Goal: Information Seeking & Learning: Learn about a topic

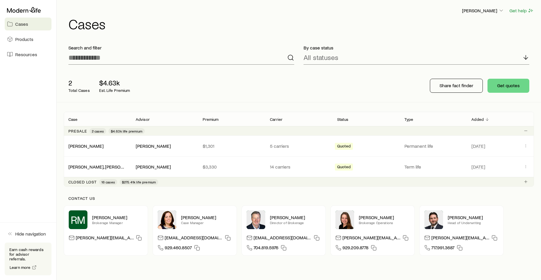
click at [21, 168] on aside "Cases Products Resources Hide navigation Earn cash rewards for advisor referral…" at bounding box center [28, 140] width 57 height 280
click at [196, 48] on p "Search and filter" at bounding box center [181, 48] width 226 height 6
click at [272, 79] on div "2 Total Cases $4.63k Est. Life Premium Share fact finder Get quotes" at bounding box center [299, 85] width 470 height 33
click at [276, 145] on p "5 carriers" at bounding box center [299, 146] width 58 height 6
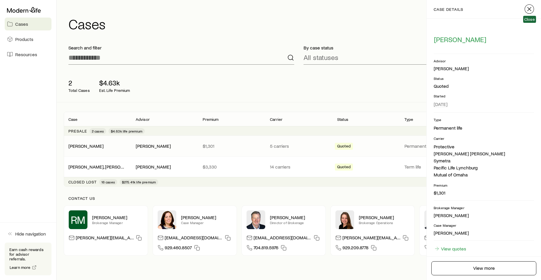
click at [531, 7] on line "button" at bounding box center [529, 9] width 4 height 4
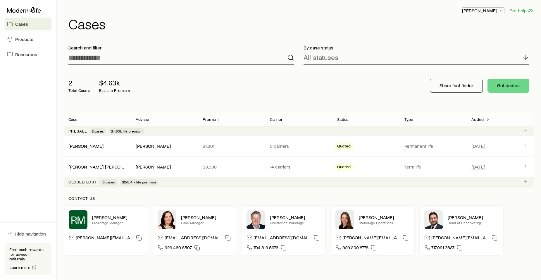
click at [502, 10] on icon "button" at bounding box center [501, 11] width 6 height 6
click at [453, 25] on span "Licenses and contracts" at bounding box center [471, 27] width 48 height 6
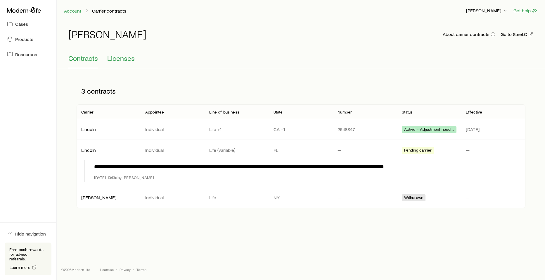
click at [120, 59] on span "Licenses" at bounding box center [120, 58] width 27 height 8
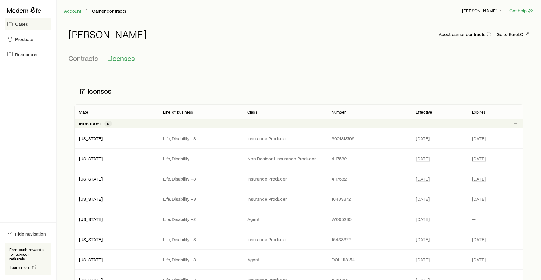
click at [22, 24] on span "Cases" at bounding box center [21, 24] width 13 height 6
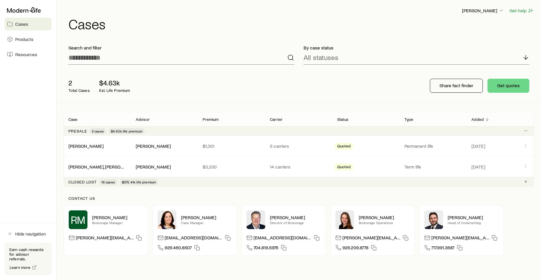
click at [106, 182] on span "16 cases" at bounding box center [107, 182] width 13 height 5
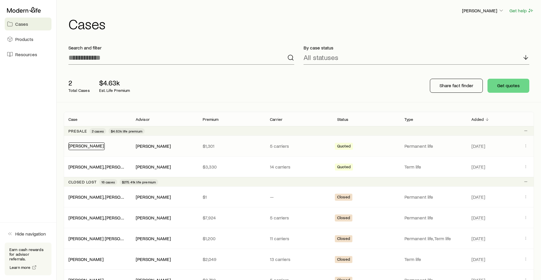
click at [86, 145] on link "[PERSON_NAME]" at bounding box center [86, 146] width 35 height 6
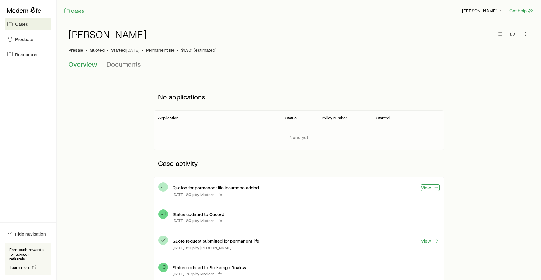
click at [427, 186] on link "View" at bounding box center [430, 187] width 19 height 7
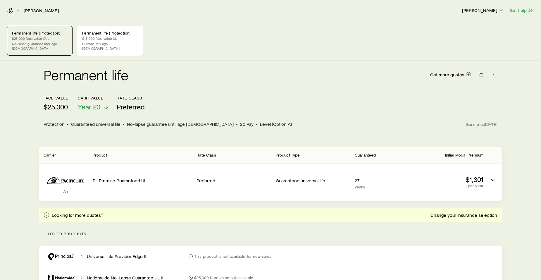
click at [32, 34] on p "Permanent life (Protection)" at bounding box center [40, 33] width 56 height 5
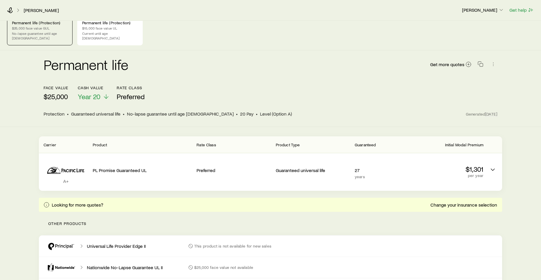
scroll to position [86, 0]
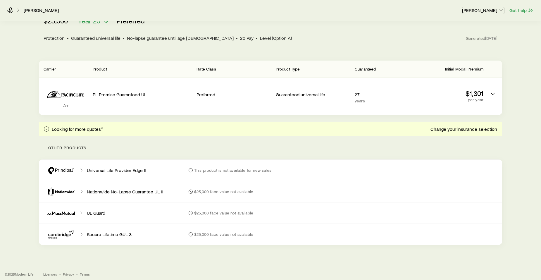
click at [502, 10] on icon "button" at bounding box center [501, 10] width 6 height 6
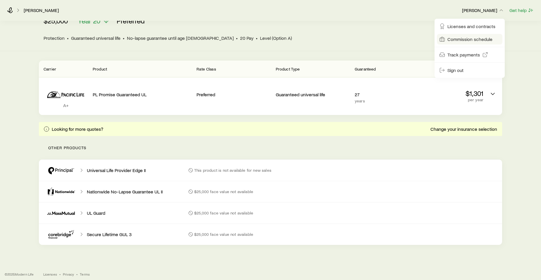
click at [464, 39] on span "Commission schedule" at bounding box center [469, 39] width 45 height 6
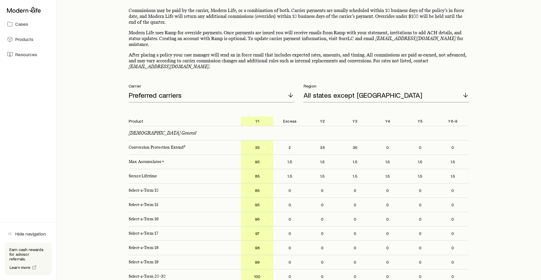
scroll to position [34, 0]
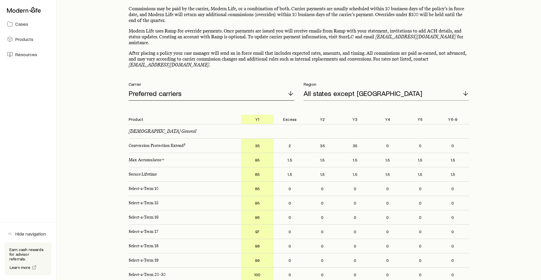
click at [292, 90] on icon at bounding box center [290, 93] width 7 height 7
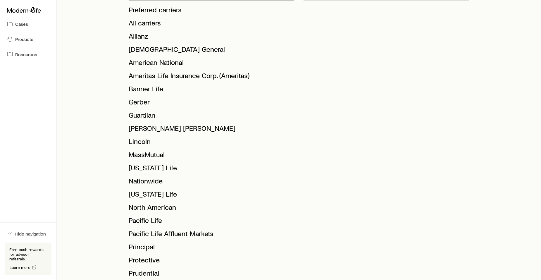
scroll to position [195, 0]
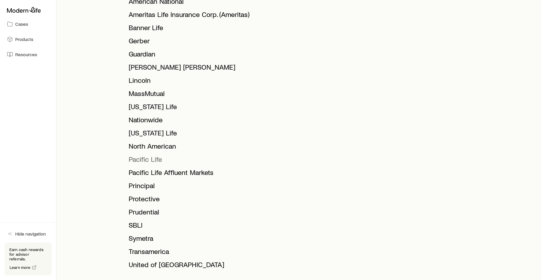
click at [137, 155] on span "Pacific Life" at bounding box center [145, 159] width 33 height 8
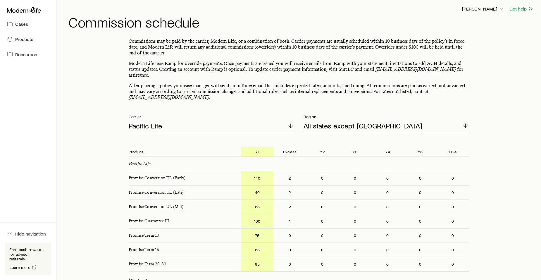
scroll to position [0, 0]
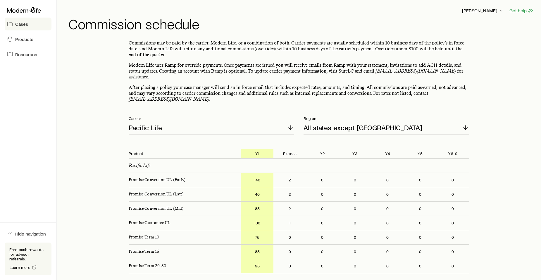
click at [19, 24] on span "Cases" at bounding box center [21, 24] width 13 height 6
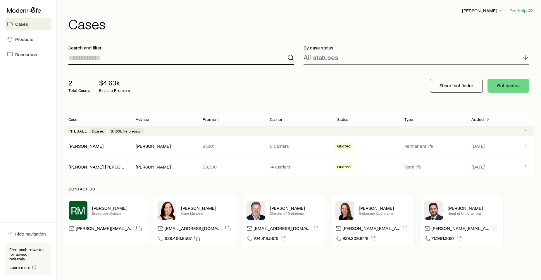
click at [80, 59] on input at bounding box center [181, 58] width 226 height 14
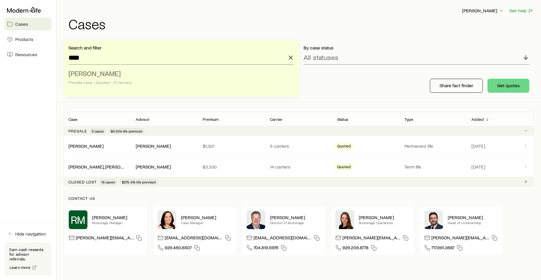
click at [80, 73] on span "[PERSON_NAME]" at bounding box center [94, 73] width 52 height 8
type input "**********"
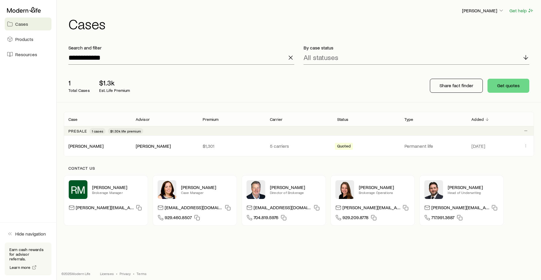
click at [240, 245] on div "**********" at bounding box center [270, 142] width 541 height 284
click at [96, 129] on span "1 cases" at bounding box center [97, 131] width 11 height 5
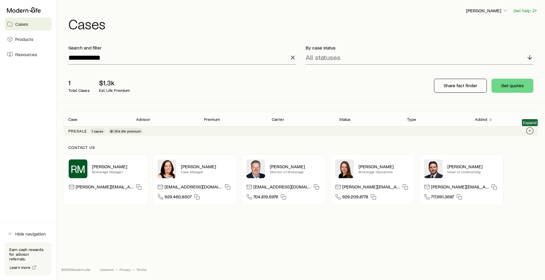
click at [530, 131] on icon "Client cases" at bounding box center [530, 130] width 5 height 5
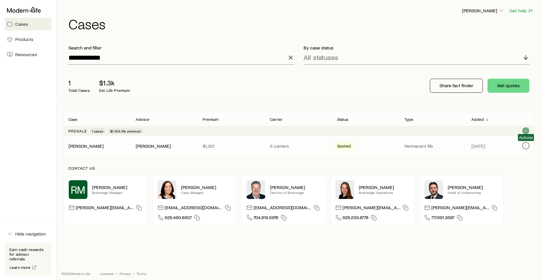
click at [525, 145] on icon "Client cases" at bounding box center [525, 145] width 5 height 5
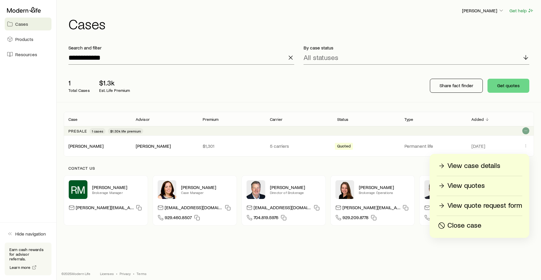
click at [456, 163] on p "View case details" at bounding box center [473, 165] width 53 height 9
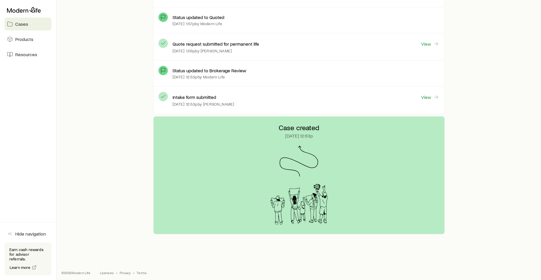
scroll to position [334, 0]
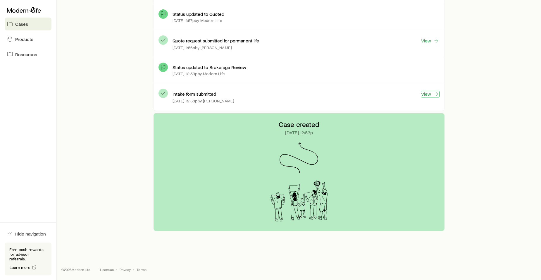
click at [426, 93] on link "View" at bounding box center [430, 94] width 19 height 7
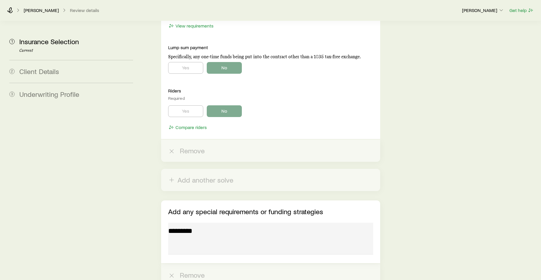
scroll to position [2765, 0]
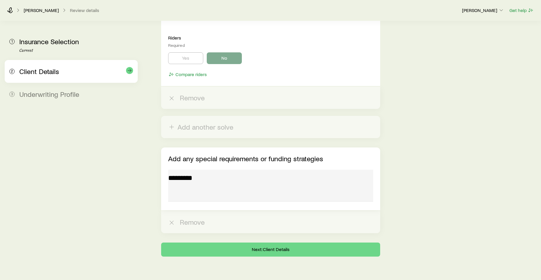
click at [38, 72] on span "Client Details" at bounding box center [39, 71] width 40 height 8
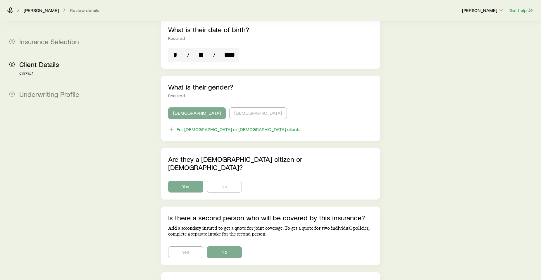
scroll to position [334, 0]
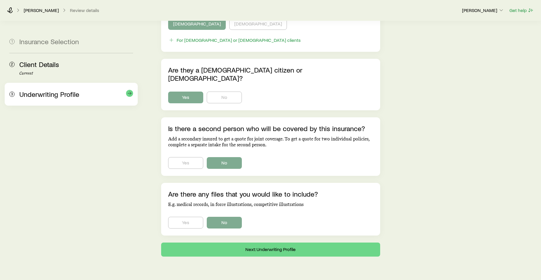
click at [47, 95] on span "Underwriting Profile" at bounding box center [49, 94] width 60 height 8
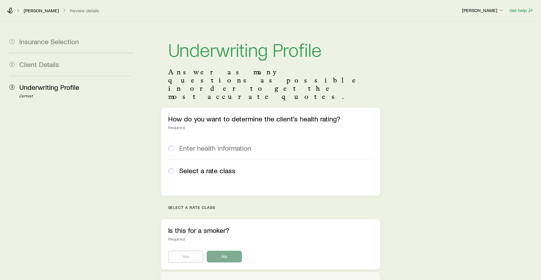
scroll to position [178, 0]
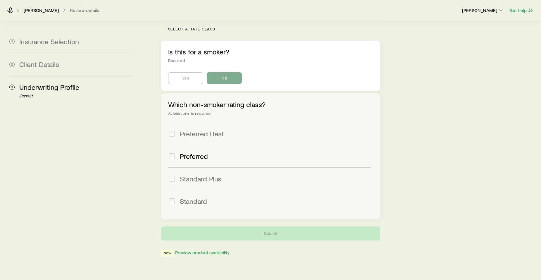
click at [466, 170] on div "Underwriting Profile Answer as many questions as possible in order to get the m…" at bounding box center [341, 50] width 392 height 414
click at [181, 250] on button "Preview product availability" at bounding box center [202, 253] width 55 height 6
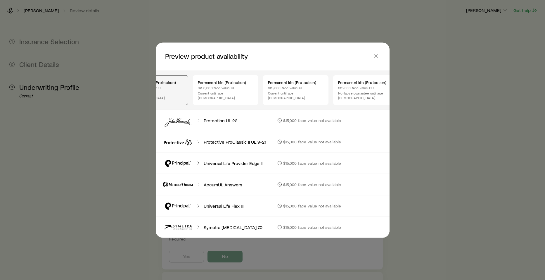
scroll to position [0, 56]
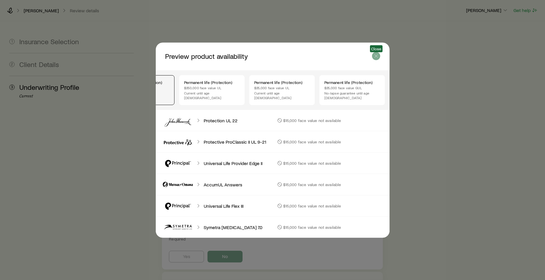
click at [374, 56] on icon "button" at bounding box center [376, 56] width 6 height 6
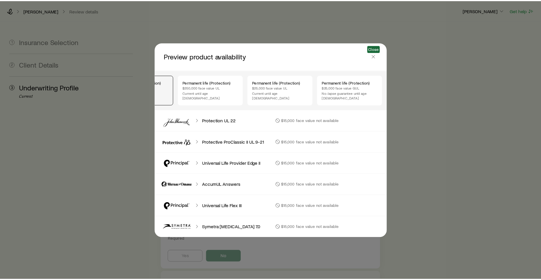
scroll to position [178, 0]
